Goal: Information Seeking & Learning: Learn about a topic

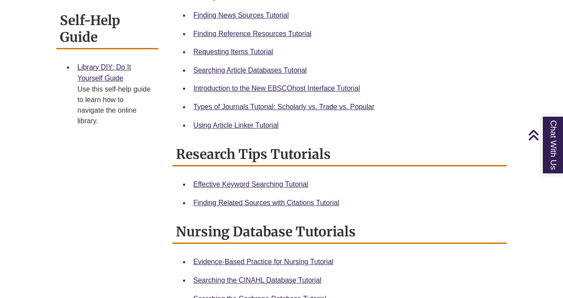
scroll to position [365, 0]
click at [262, 50] on link "Requesting Items Tutorial" at bounding box center [233, 50] width 80 height 7
click at [317, 108] on link "Types of Journals Tutorial: Scholarly vs. Trade vs. Popular" at bounding box center [283, 105] width 181 height 7
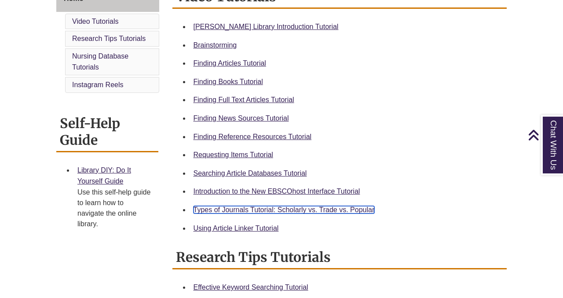
scroll to position [257, 0]
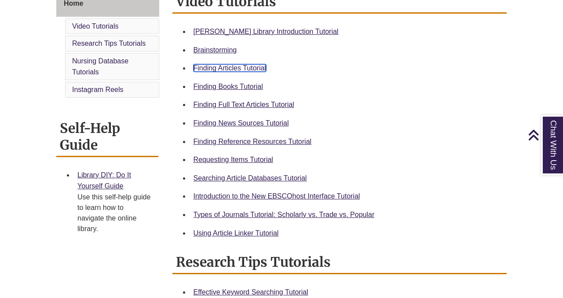
click at [250, 69] on link "Finding Articles Tutorial" at bounding box center [229, 67] width 73 height 7
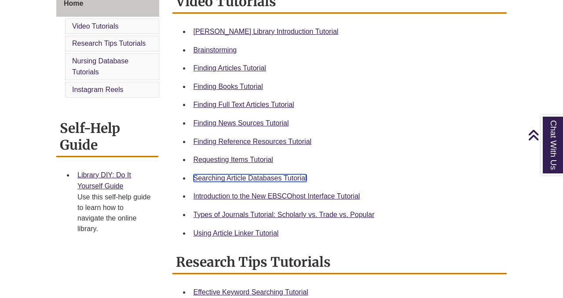
click at [280, 179] on link "Searching Article Databases Tutorial" at bounding box center [249, 177] width 113 height 7
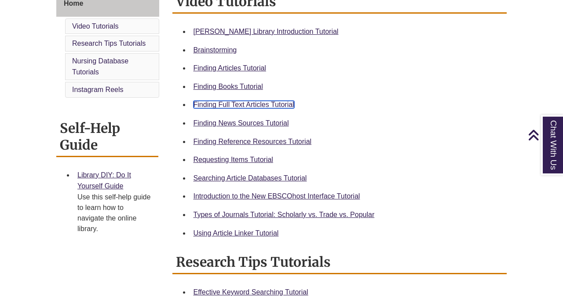
click at [269, 101] on link "Finding Full Text Articles Tutorial" at bounding box center [243, 104] width 101 height 7
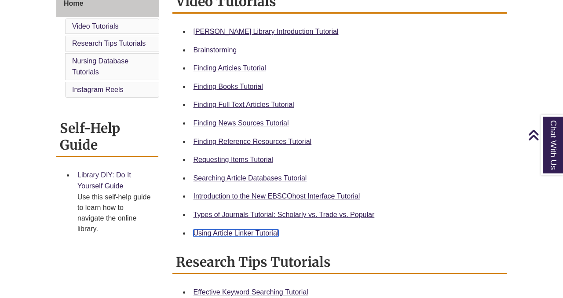
click at [237, 232] on link "Using Article Linker Tutorial" at bounding box center [235, 232] width 85 height 7
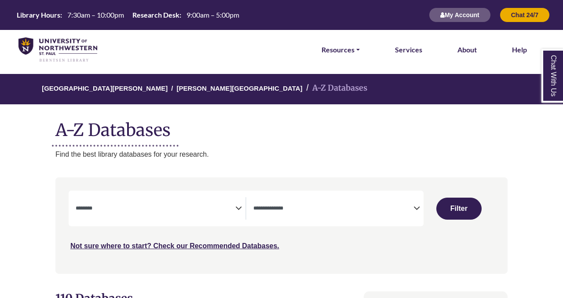
select select "Database Subject Filter"
select select "Database Types Filter"
click at [234, 204] on span "Search filters" at bounding box center [156, 206] width 160 height 7
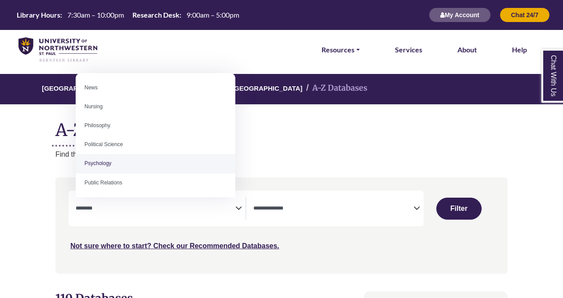
scroll to position [317, 0]
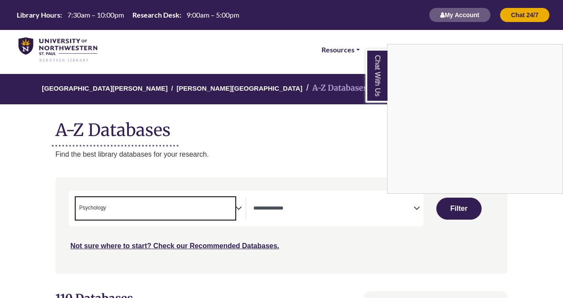
click at [239, 212] on div "Chat With Us" at bounding box center [281, 149] width 563 height 298
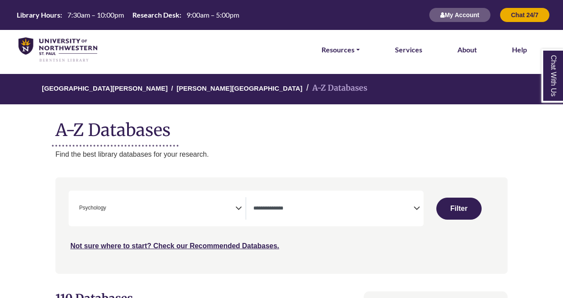
click at [238, 208] on icon "Search filters" at bounding box center [238, 206] width 7 height 13
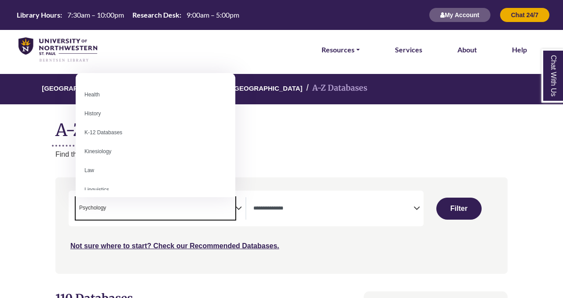
scroll to position [407, 0]
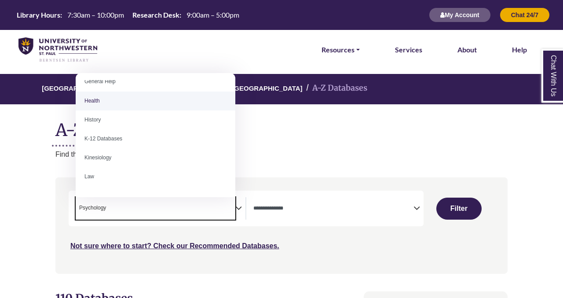
select select "*****"
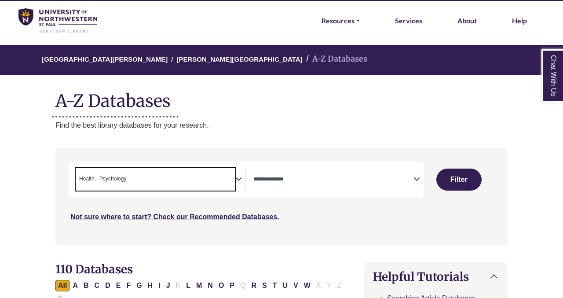
scroll to position [30, 0]
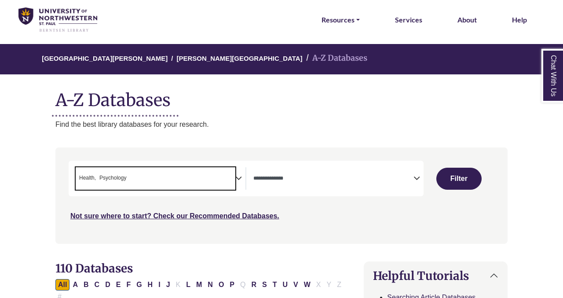
click at [293, 175] on span "Search filters" at bounding box center [333, 176] width 160 height 7
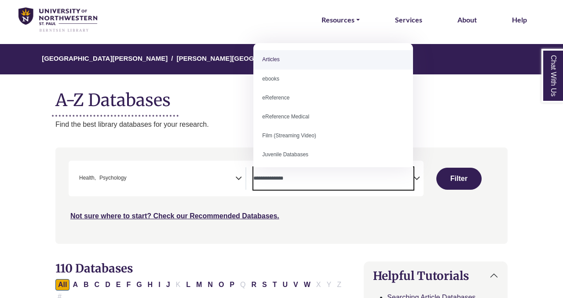
click at [293, 175] on span "Search filters" at bounding box center [333, 176] width 160 height 7
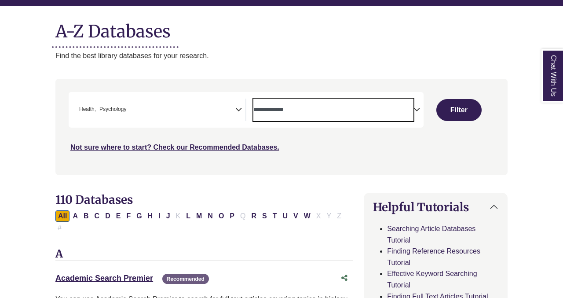
scroll to position [101, 0]
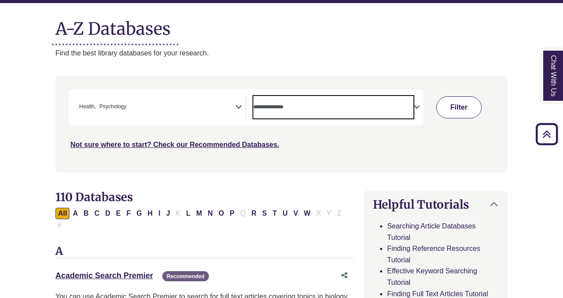
click at [471, 106] on button "Filter" at bounding box center [458, 107] width 45 height 22
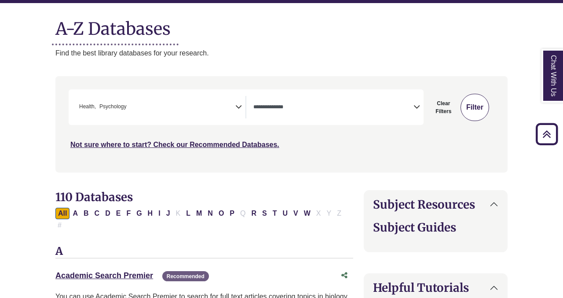
select select "Database Types Filter"
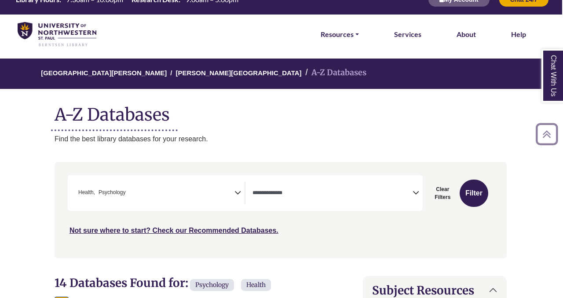
scroll to position [14, 1]
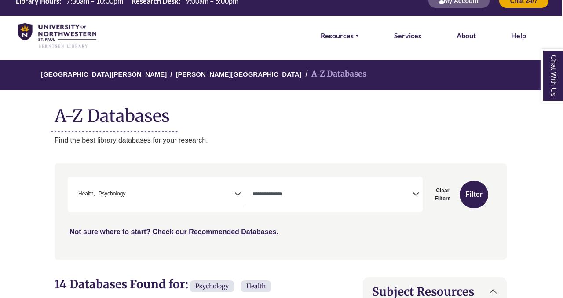
click at [168, 197] on span "× Health × Psychology" at bounding box center [155, 194] width 160 height 22
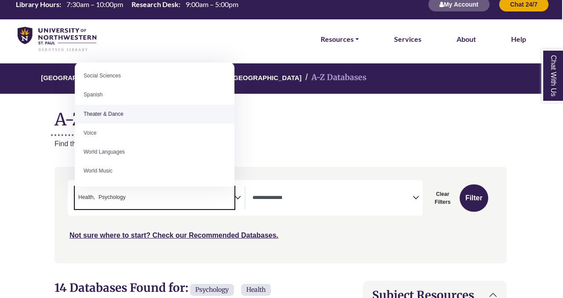
scroll to position [783, 0]
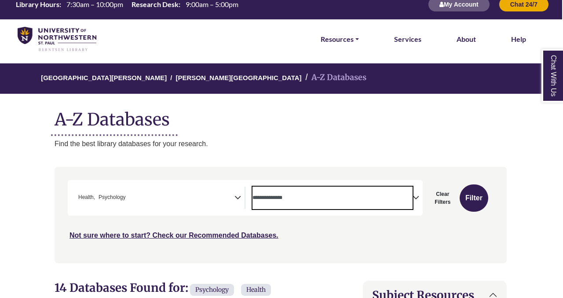
click at [286, 206] on span "Search filters" at bounding box center [332, 197] width 160 height 22
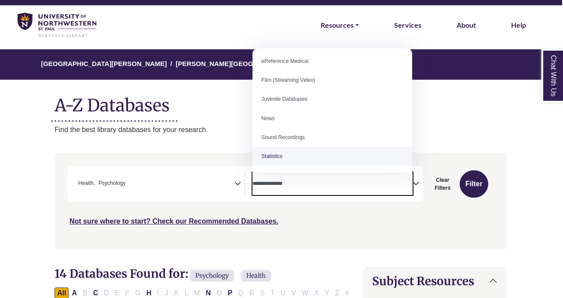
scroll to position [25, 1]
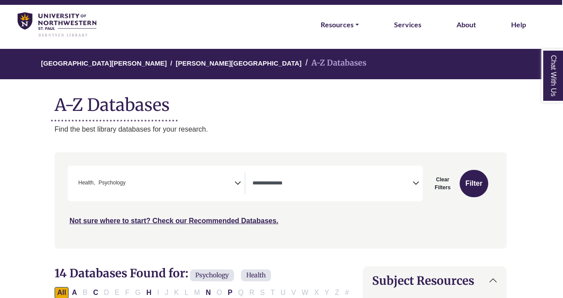
click at [296, 208] on div "Not sure where to start? Check our Recommended Databases." at bounding box center [227, 217] width 319 height 18
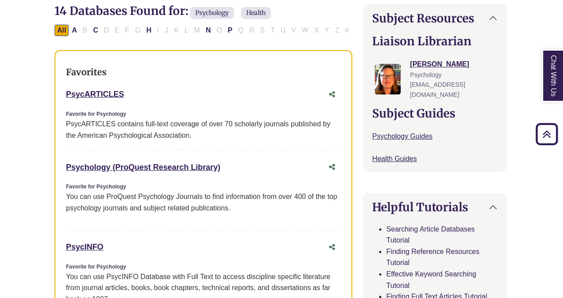
scroll to position [289, 1]
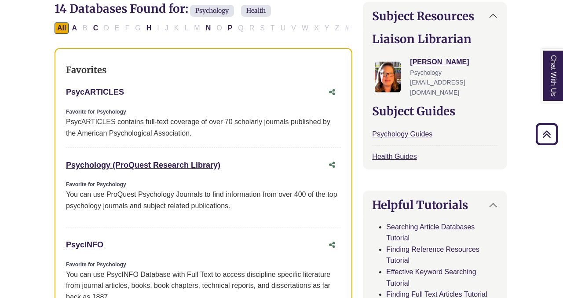
click at [108, 88] on link "PsycARTICLES This link opens in a new window" at bounding box center [95, 91] width 58 height 9
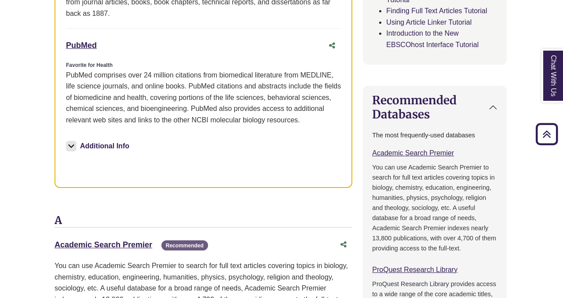
scroll to position [574, 1]
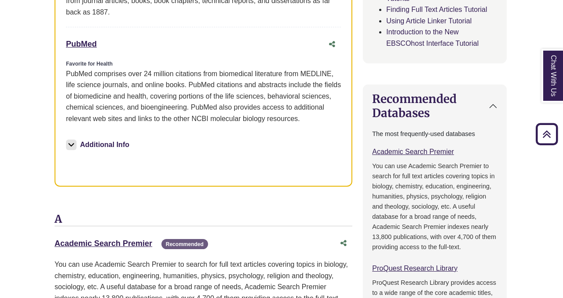
click at [132, 145] on button "Additional Info" at bounding box center [99, 144] width 66 height 12
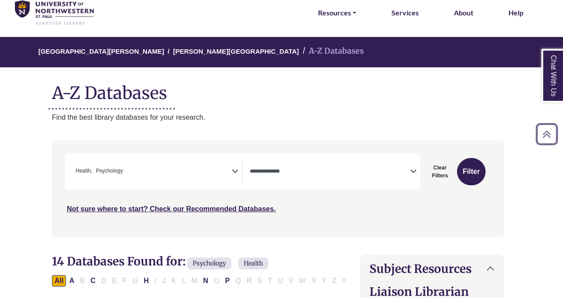
scroll to position [29, 4]
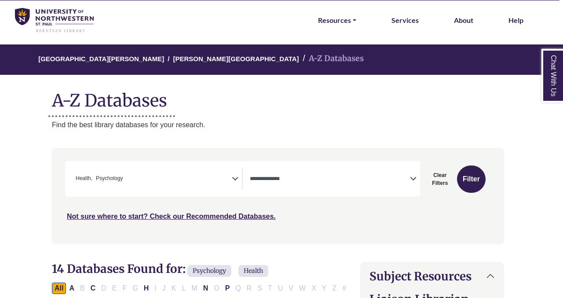
click at [134, 100] on h1 "A-Z Databases" at bounding box center [278, 97] width 452 height 27
click at [299, 55] on li "A-Z Databases" at bounding box center [331, 58] width 65 height 13
click at [146, 106] on h1 "A-Z Databases" at bounding box center [278, 97] width 452 height 27
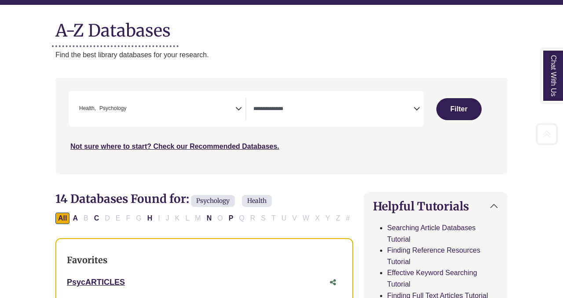
scroll to position [101, 0]
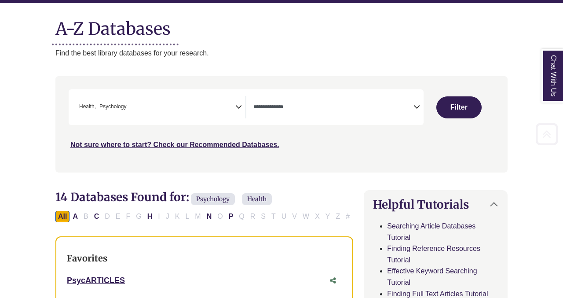
select select "Database Subject Filter"
select select "Database Types Filter"
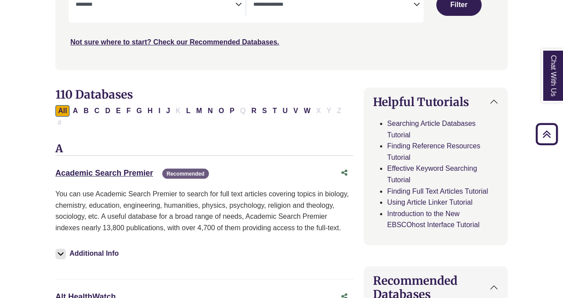
scroll to position [205, 0]
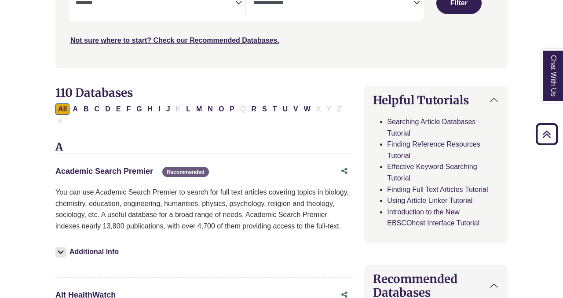
click at [134, 172] on link "Academic Search Premier This link opens in a new window" at bounding box center [104, 171] width 98 height 9
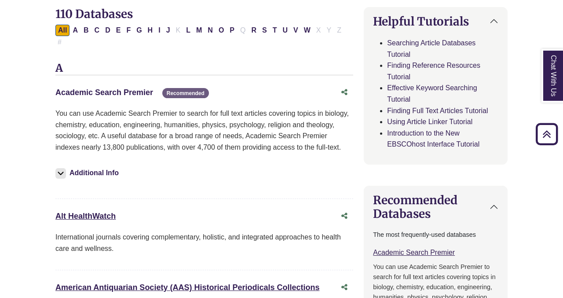
scroll to position [268, 0]
